Goal: Task Accomplishment & Management: Use online tool/utility

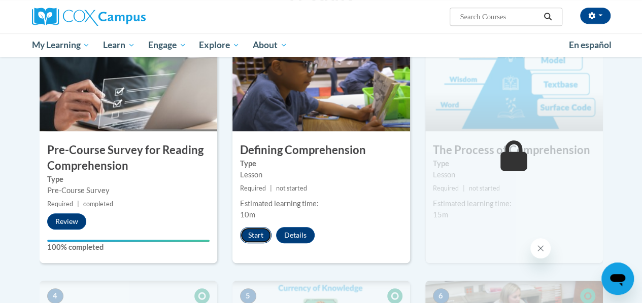
click at [254, 233] on button "Start" at bounding box center [255, 235] width 31 height 16
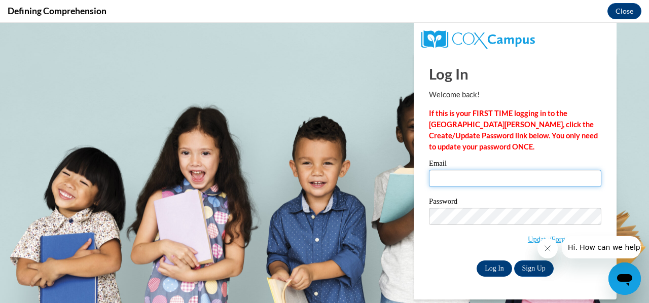
type input "[PERSON_NAME][EMAIL_ADDRESS][PERSON_NAME][DOMAIN_NAME]"
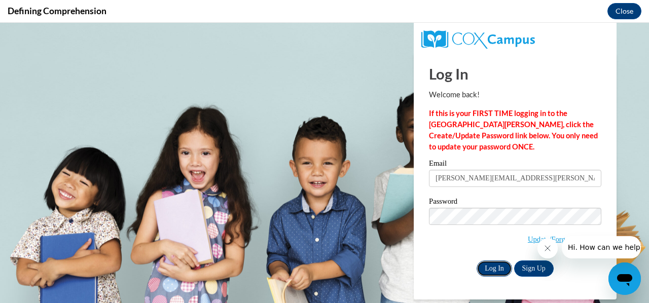
click at [496, 268] on input "Log In" at bounding box center [495, 269] width 36 height 16
